Goal: Find specific page/section: Find specific page/section

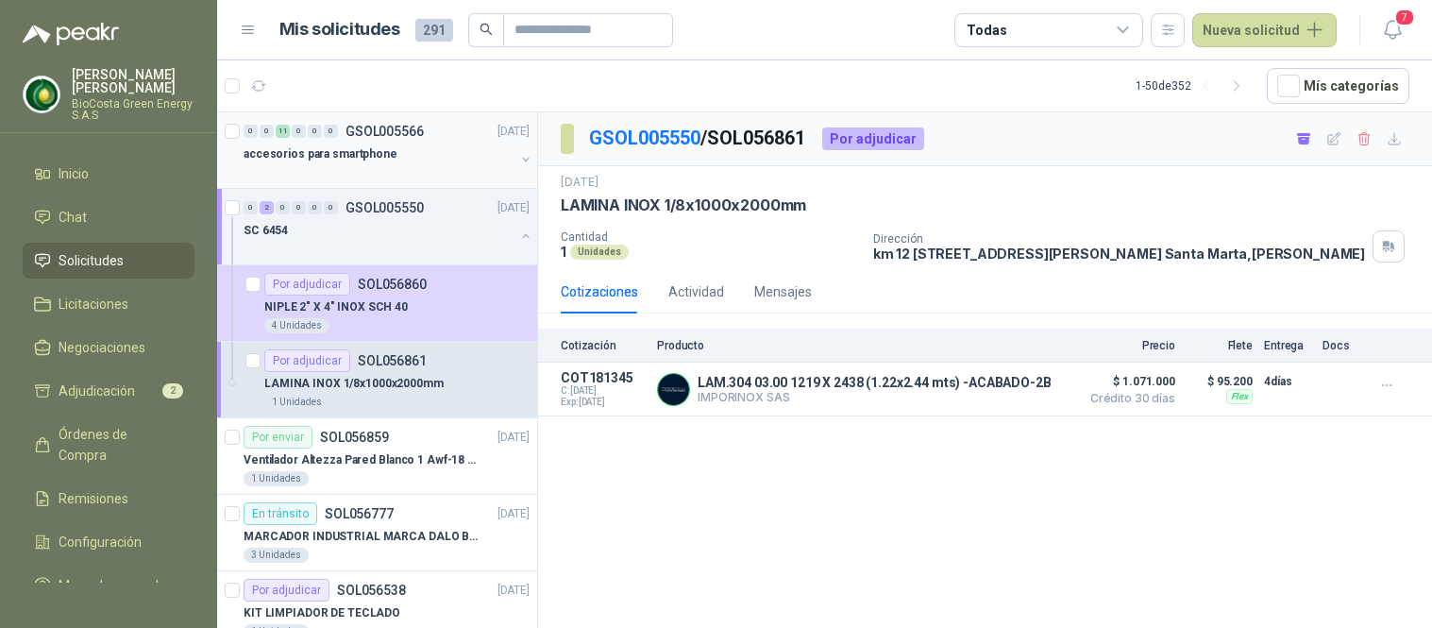
click at [317, 145] on p "accesorios para smartphone" at bounding box center [321, 154] width 154 height 18
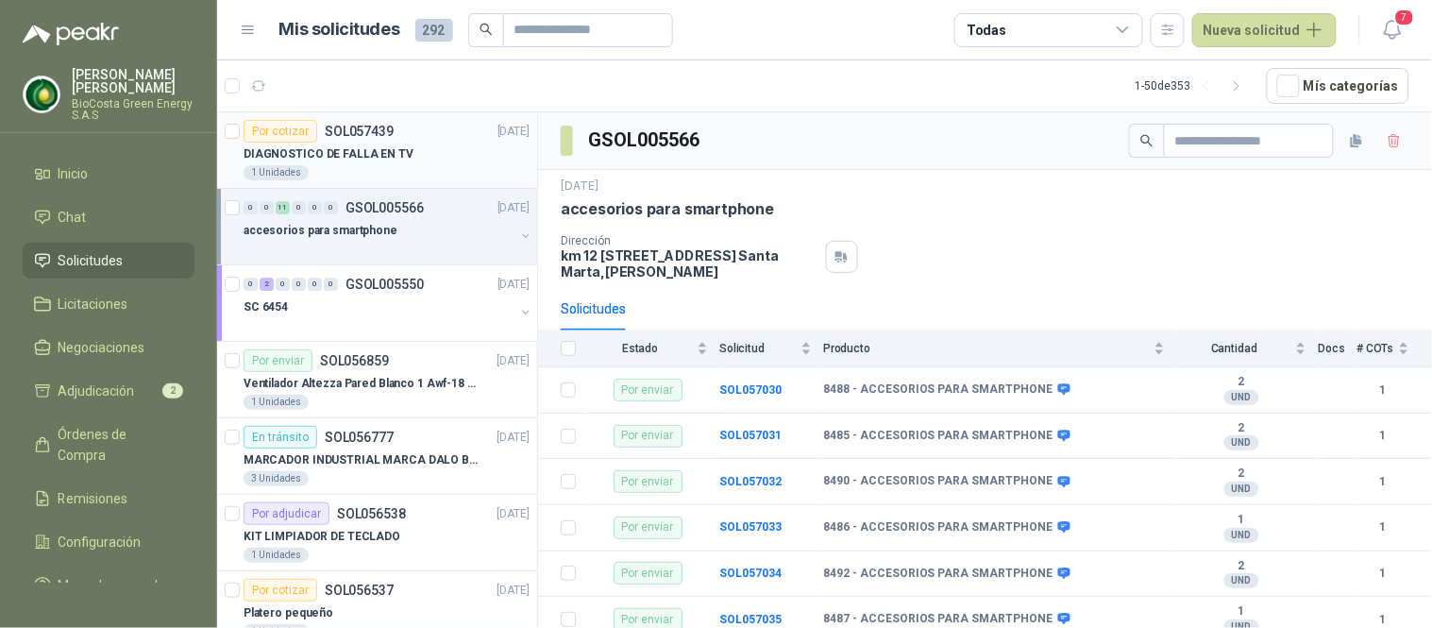
click at [336, 167] on div "1 Unidades" at bounding box center [387, 172] width 286 height 15
